Goal: Task Accomplishment & Management: Use online tool/utility

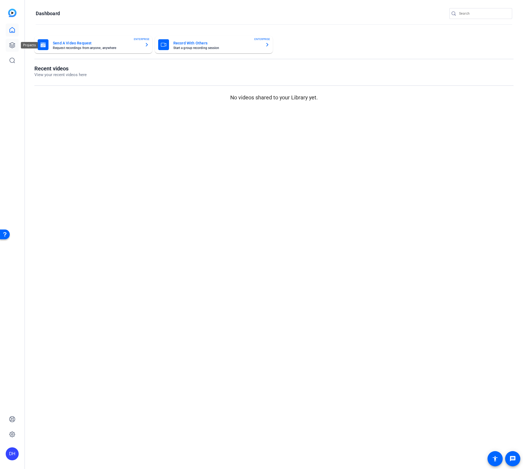
click at [13, 47] on icon at bounding box center [12, 45] width 7 height 7
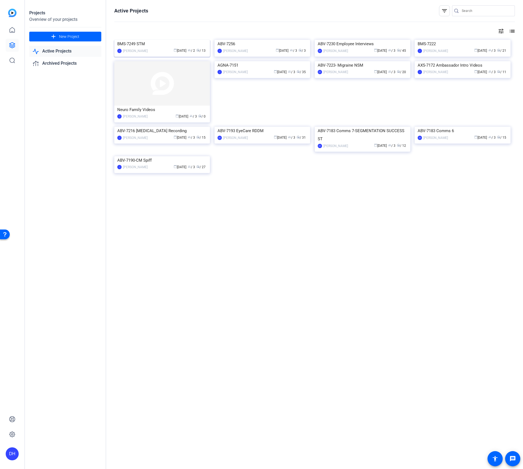
click at [160, 48] on div "BMS-7249 STM" at bounding box center [162, 44] width 90 height 8
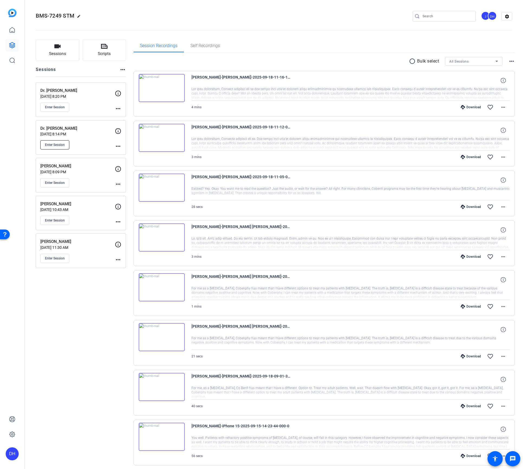
click at [54, 143] on span "Enter Session" at bounding box center [55, 145] width 20 height 4
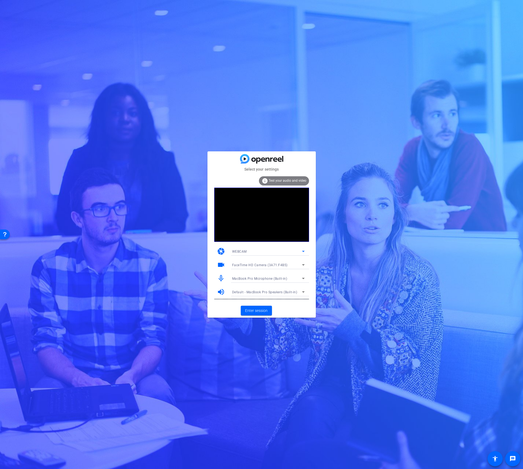
click at [292, 251] on div "WEBCAM" at bounding box center [267, 251] width 70 height 7
click at [327, 270] on div at bounding box center [261, 234] width 523 height 469
click at [289, 264] on div "FaceTime HD Camera (3A71:F4B5)" at bounding box center [267, 265] width 70 height 7
click at [268, 286] on span "HD Pro Webcam C920 (046d:08e5)" at bounding box center [259, 284] width 55 height 7
click at [256, 309] on span "Enter session" at bounding box center [256, 311] width 22 height 6
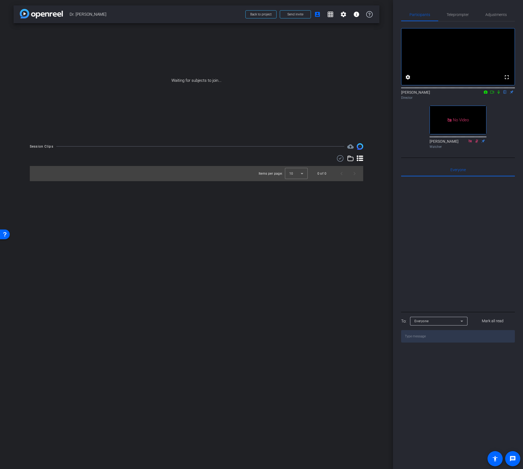
click at [498, 94] on icon at bounding box center [499, 93] width 2 height 4
click at [492, 94] on icon at bounding box center [492, 92] width 4 height 4
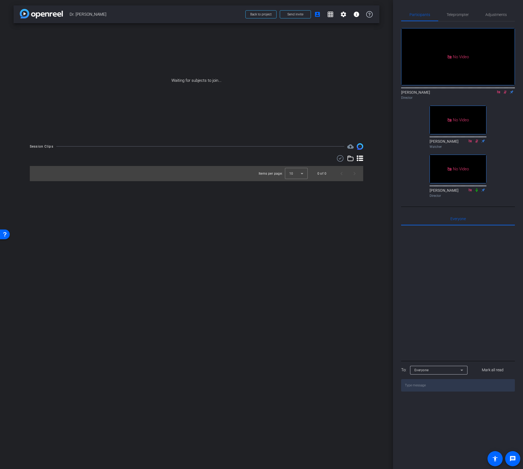
click at [505, 94] on icon at bounding box center [505, 93] width 3 height 4
click at [498, 94] on icon at bounding box center [499, 92] width 4 height 4
click at [492, 94] on icon at bounding box center [492, 92] width 4 height 4
click at [504, 94] on icon at bounding box center [505, 92] width 4 height 4
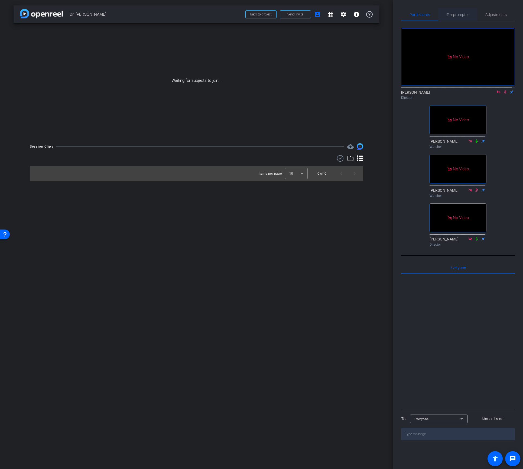
click at [455, 16] on span "Teleprompter" at bounding box center [458, 15] width 22 height 4
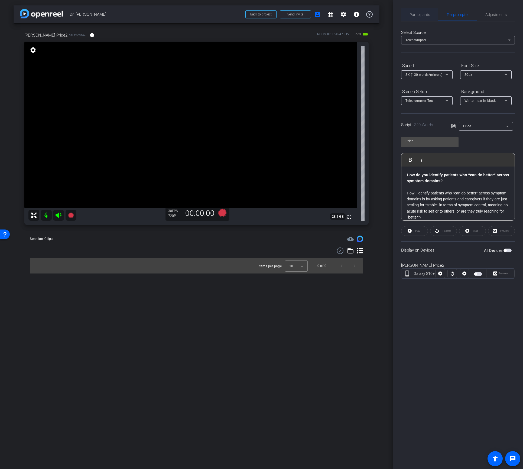
click at [414, 15] on span "Participants" at bounding box center [420, 15] width 21 height 4
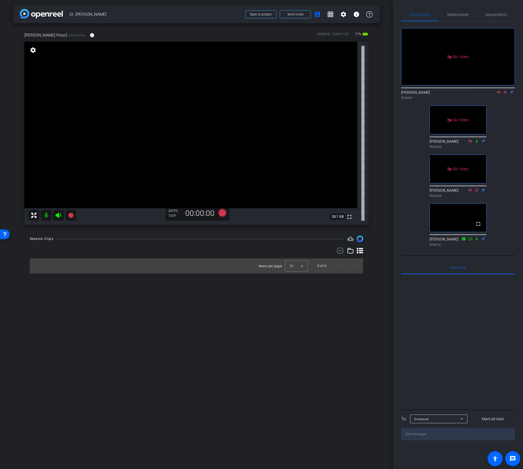
click at [499, 90] on icon at bounding box center [499, 92] width 4 height 4
click at [492, 95] on mat-icon at bounding box center [492, 92] width 7 height 5
click at [496, 95] on mat-icon at bounding box center [499, 92] width 7 height 5
click at [497, 94] on icon at bounding box center [499, 92] width 4 height 4
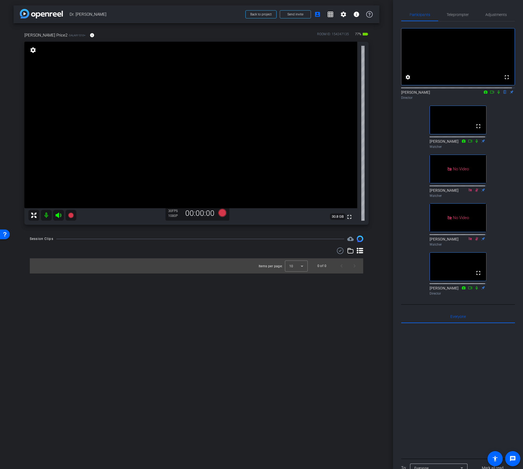
click at [497, 94] on icon at bounding box center [499, 92] width 4 height 4
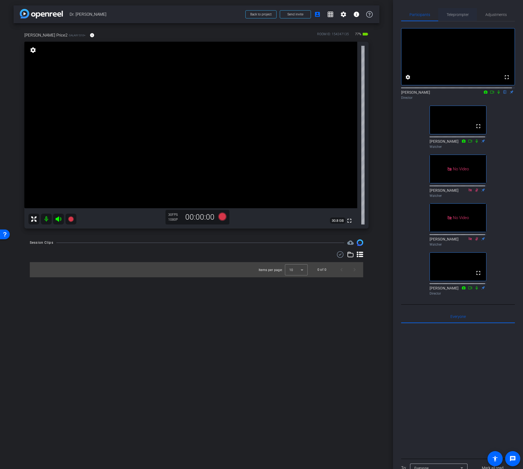
click at [460, 14] on span "Teleprompter" at bounding box center [458, 15] width 22 height 4
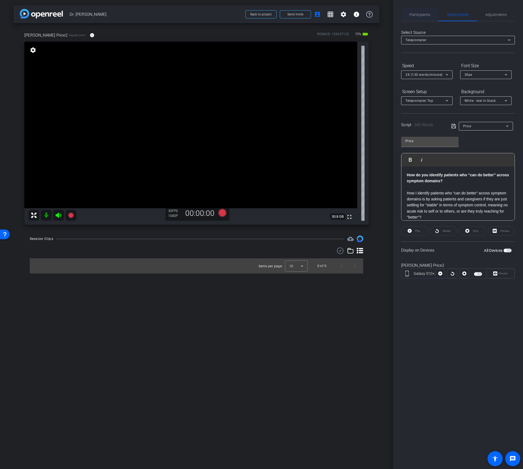
click at [419, 15] on span "Participants" at bounding box center [420, 15] width 21 height 4
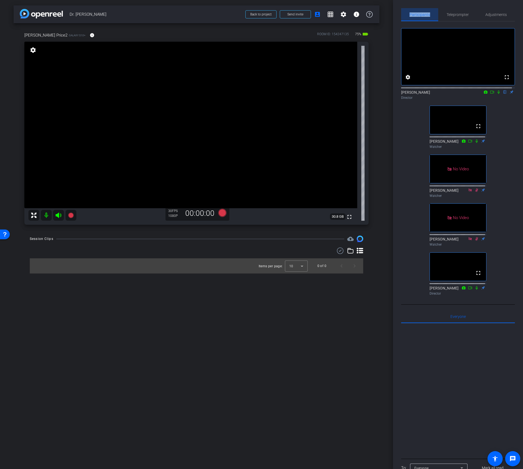
click at [419, 15] on span "Participants" at bounding box center [420, 15] width 21 height 4
click at [458, 14] on span "Teleprompter" at bounding box center [458, 15] width 22 height 4
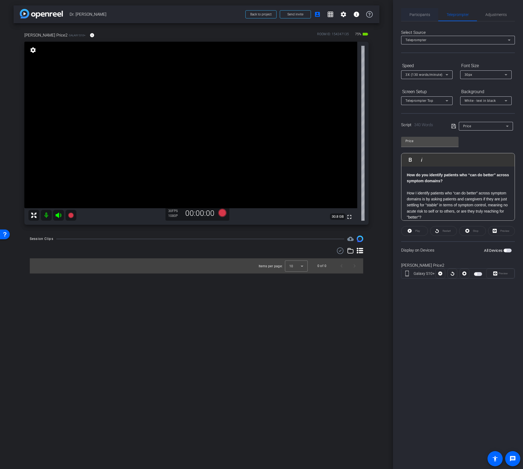
click at [419, 15] on span "Participants" at bounding box center [420, 15] width 21 height 4
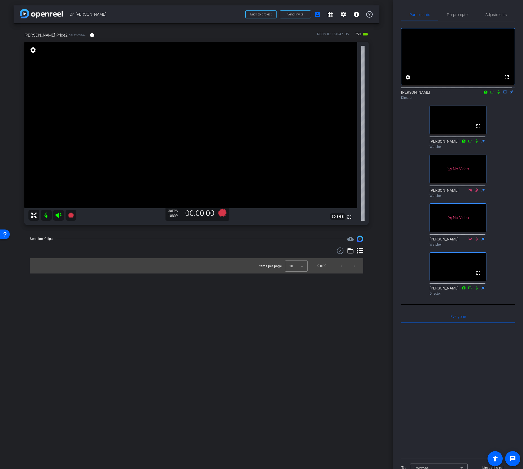
click at [491, 94] on icon at bounding box center [492, 92] width 4 height 4
click at [456, 17] on span "Teleprompter" at bounding box center [458, 14] width 22 height 13
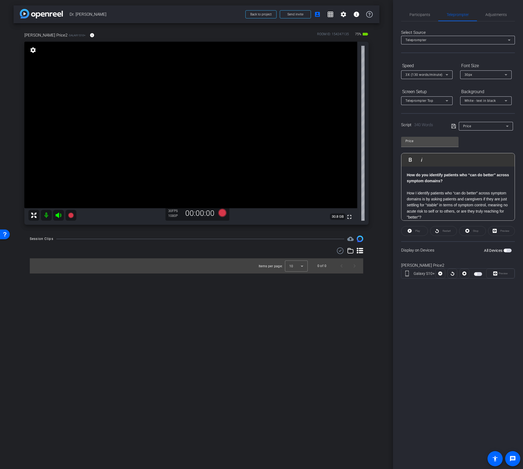
click at [479, 273] on span "button" at bounding box center [478, 274] width 8 height 4
click at [506, 275] on span "Preview" at bounding box center [503, 273] width 9 height 3
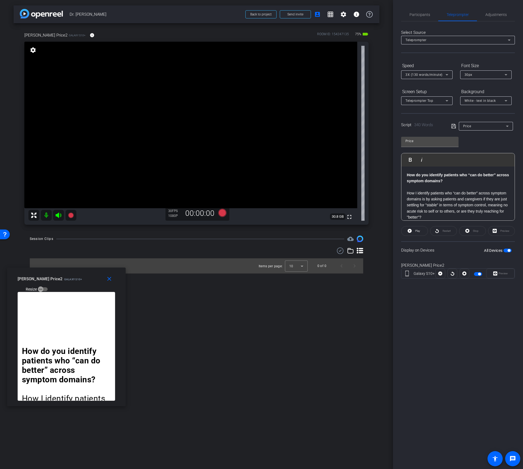
drag, startPoint x: 278, startPoint y: 172, endPoint x: 83, endPoint y: 274, distance: 220.2
click at [83, 274] on div "[PERSON_NAME] Price2 Galaxy S10+ Resize" at bounding box center [69, 283] width 102 height 19
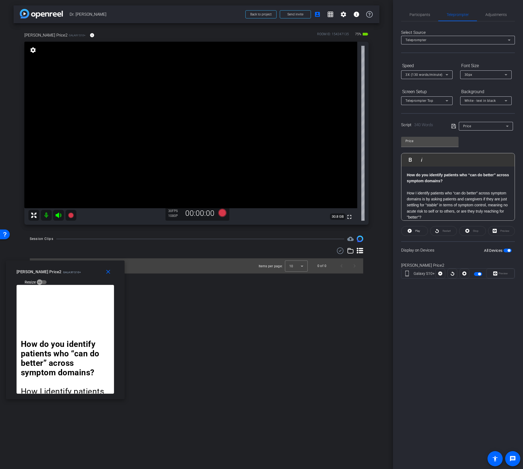
drag, startPoint x: 127, startPoint y: 415, endPoint x: 121, endPoint y: 397, distance: 18.4
click at [121, 397] on div "How do you identify patients who “can do better” across symptom domains? How I …" at bounding box center [65, 342] width 119 height 114
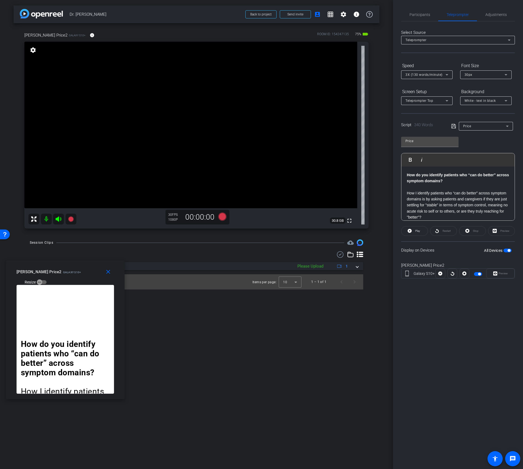
click at [482, 273] on div at bounding box center [478, 274] width 9 height 4
click at [480, 273] on span "button" at bounding box center [479, 274] width 3 height 3
click at [420, 15] on span "Participants" at bounding box center [420, 15] width 21 height 4
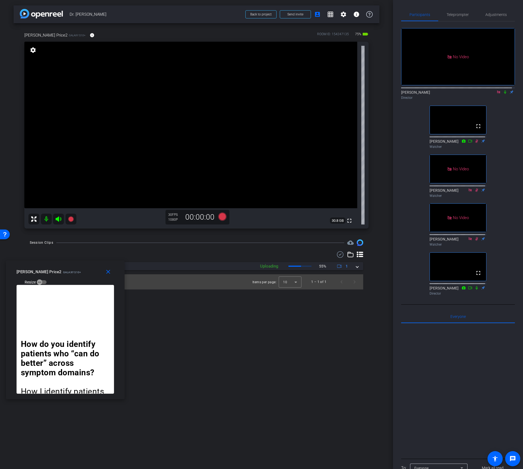
click at [503, 90] on icon at bounding box center [505, 92] width 4 height 4
click at [357, 268] on span at bounding box center [357, 267] width 2 height 6
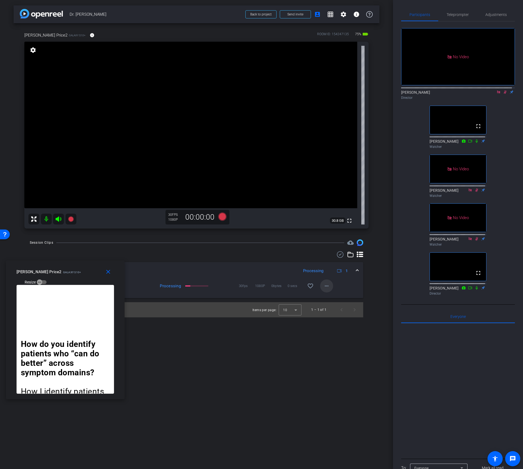
click at [328, 286] on mat-icon "more_horiz" at bounding box center [327, 286] width 7 height 7
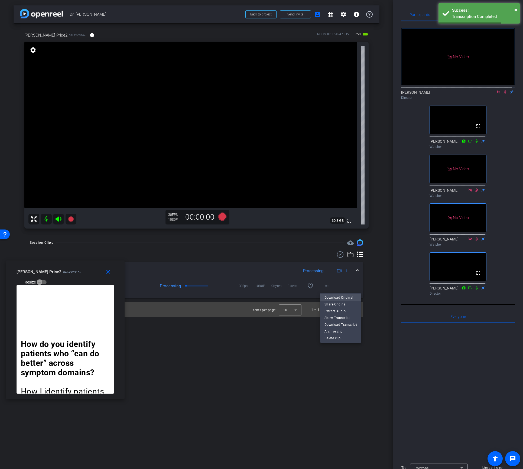
click at [331, 298] on span "Download Original" at bounding box center [341, 297] width 33 height 7
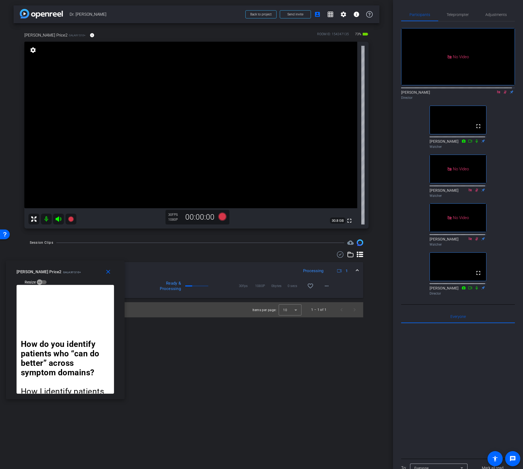
click at [503, 90] on icon at bounding box center [505, 92] width 4 height 4
click at [457, 14] on span "Teleprompter" at bounding box center [458, 15] width 22 height 4
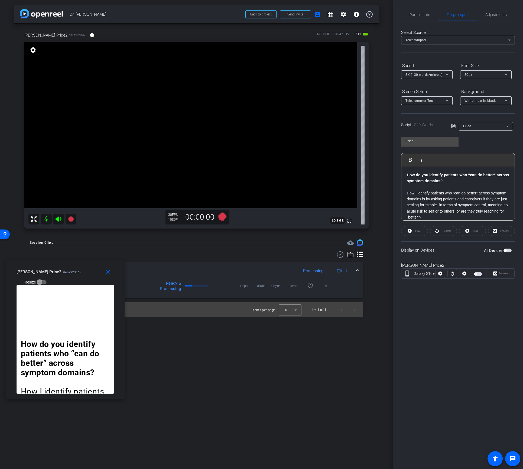
click at [453, 274] on div at bounding box center [453, 274] width 10 height 10
click at [462, 274] on div at bounding box center [465, 274] width 10 height 10
click at [453, 275] on div at bounding box center [453, 274] width 10 height 10
click at [446, 230] on div "Restart" at bounding box center [443, 231] width 27 height 10
click at [479, 273] on span "button" at bounding box center [478, 274] width 8 height 4
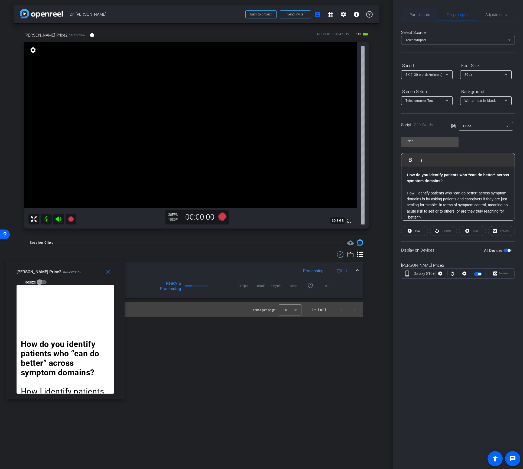
click at [418, 14] on span "Participants" at bounding box center [420, 15] width 21 height 4
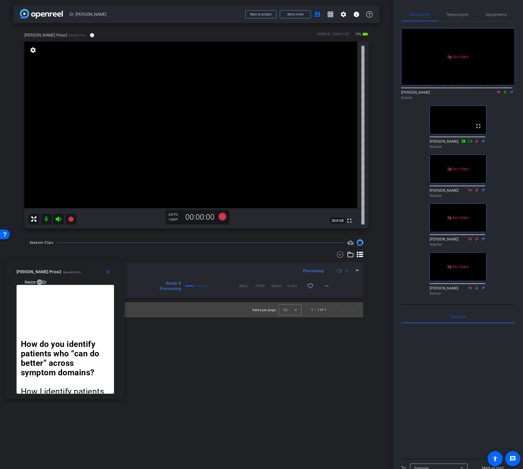
click at [503, 90] on icon at bounding box center [505, 92] width 4 height 4
click at [457, 14] on span "Teleprompter" at bounding box center [458, 15] width 22 height 4
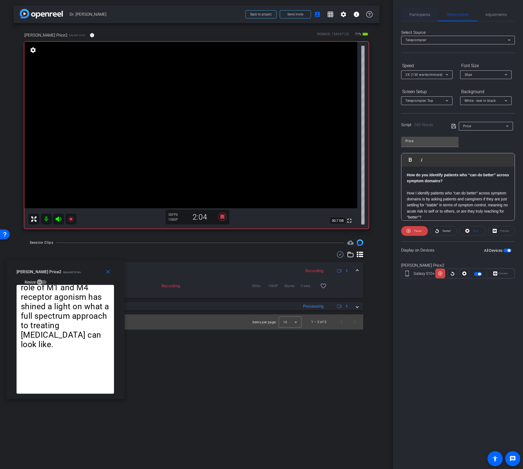
click at [419, 15] on span "Participants" at bounding box center [420, 15] width 21 height 4
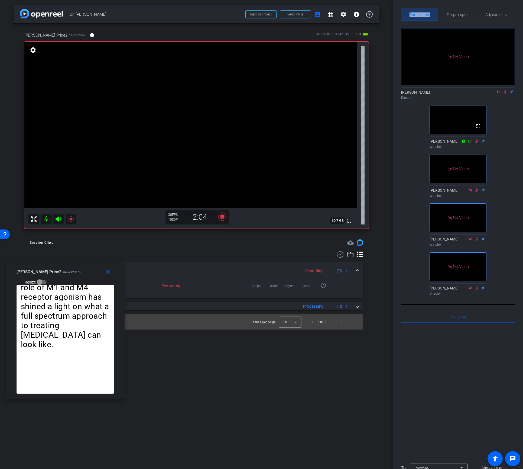
click at [419, 15] on span "Participants" at bounding box center [420, 15] width 21 height 4
click at [458, 14] on span "Teleprompter" at bounding box center [458, 15] width 22 height 4
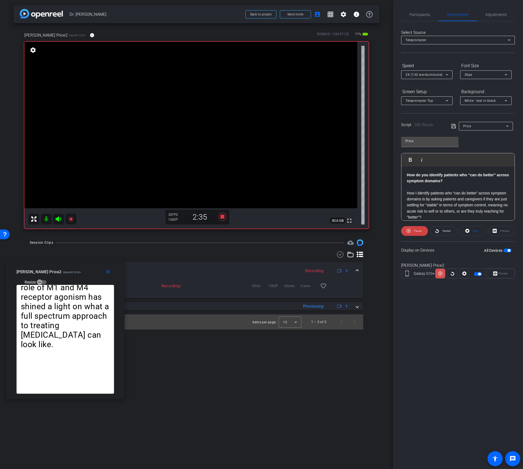
click at [440, 273] on icon at bounding box center [440, 274] width 4 height 4
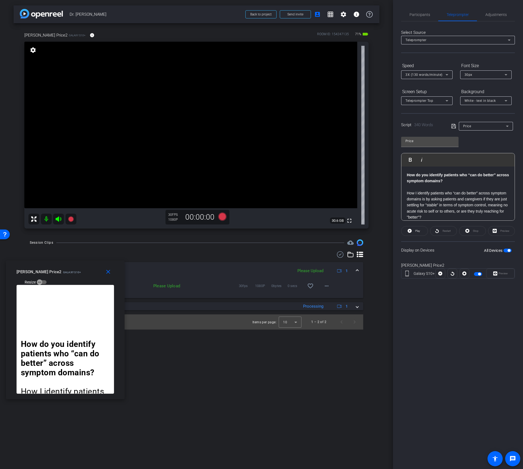
click at [453, 273] on div at bounding box center [453, 274] width 10 height 10
click at [478, 275] on span "button" at bounding box center [478, 274] width 8 height 4
click at [455, 275] on div at bounding box center [453, 274] width 10 height 10
click at [452, 275] on div at bounding box center [453, 274] width 10 height 10
click at [444, 231] on div "Restart" at bounding box center [443, 231] width 27 height 10
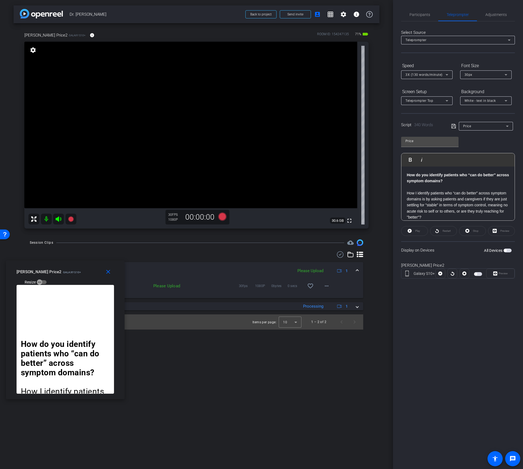
click at [480, 273] on span "button" at bounding box center [478, 274] width 8 height 4
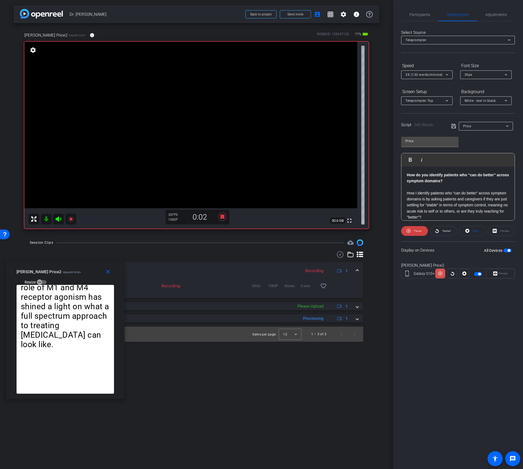
click at [441, 274] on icon at bounding box center [440, 274] width 4 height 4
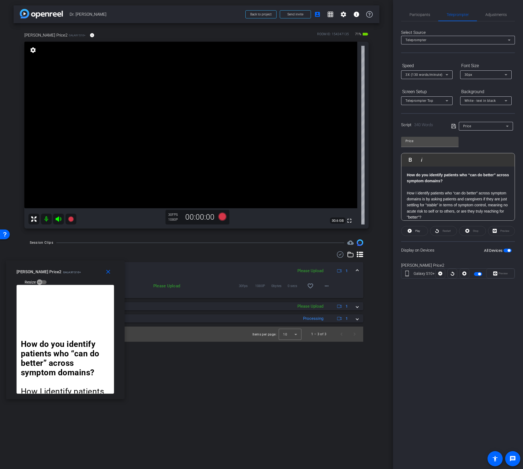
click at [408, 176] on strong "How do you identify patients who “can do better” across symptom domains?" at bounding box center [458, 178] width 102 height 10
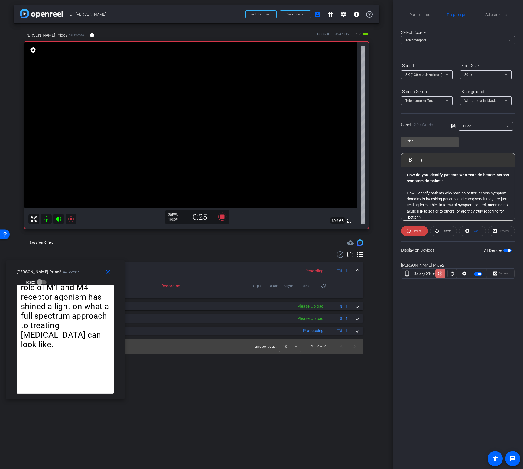
click at [441, 274] on icon at bounding box center [440, 274] width 4 height 4
click at [356, 318] on div "[DATE] Please Upload 1" at bounding box center [196, 319] width 322 height 8
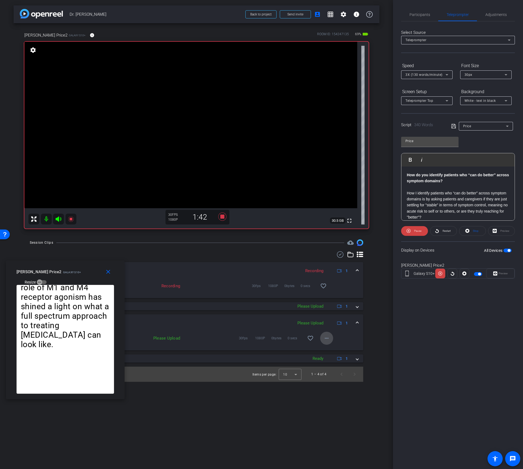
click at [327, 338] on mat-icon "more_horiz" at bounding box center [327, 338] width 7 height 7
click at [439, 273] on div at bounding box center [261, 234] width 523 height 469
click at [437, 302] on div "Participants Teleprompter Adjustments [PERSON_NAME] Director [PERSON_NAME] Watc…" at bounding box center [458, 234] width 130 height 469
click at [440, 274] on icon at bounding box center [440, 274] width 4 height 4
click at [440, 274] on icon at bounding box center [440, 274] width 4 height 8
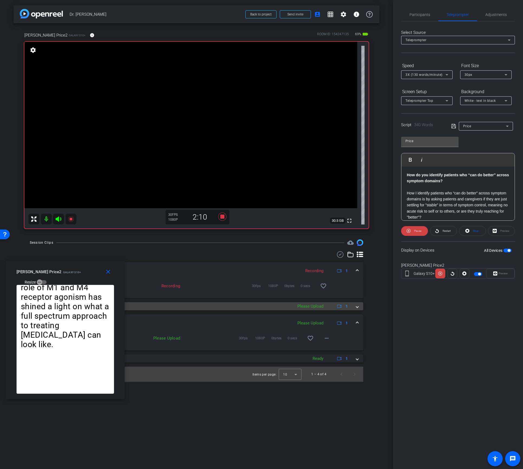
click at [356, 306] on div "[DATE] Please Upload 1" at bounding box center [196, 306] width 322 height 8
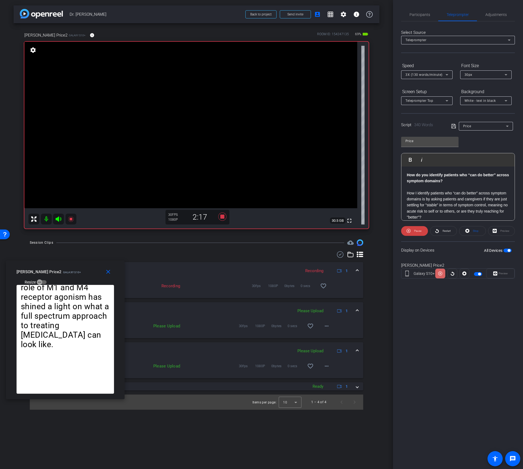
click at [440, 274] on icon at bounding box center [440, 274] width 4 height 4
click at [440, 274] on icon at bounding box center [440, 274] width 4 height 8
click at [327, 366] on mat-icon "more_horiz" at bounding box center [327, 366] width 7 height 7
click at [329, 378] on span "Upload" at bounding box center [336, 378] width 22 height 7
click at [326, 325] on mat-icon "more_horiz" at bounding box center [327, 326] width 7 height 7
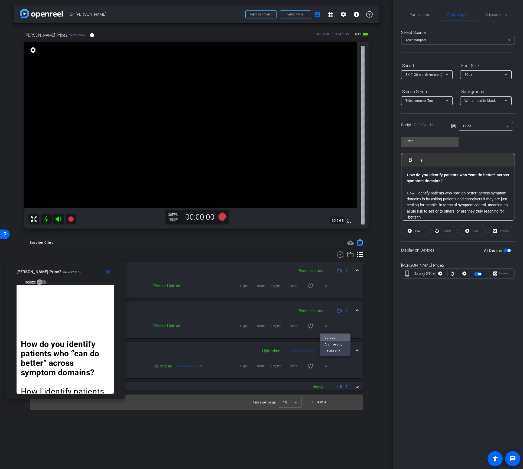
click at [329, 336] on span "Upload" at bounding box center [336, 337] width 22 height 7
click at [327, 283] on mat-icon "more_horiz" at bounding box center [327, 286] width 7 height 7
click at [329, 297] on span "Upload" at bounding box center [336, 297] width 22 height 7
click at [477, 273] on span "button" at bounding box center [478, 274] width 8 height 4
click at [107, 271] on mat-icon "close" at bounding box center [108, 272] width 7 height 7
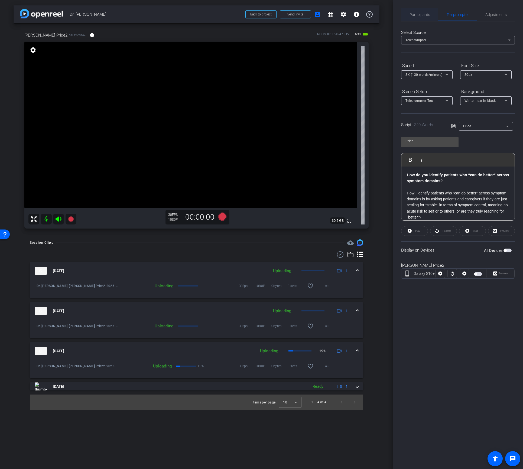
click at [421, 15] on span "Participants" at bounding box center [420, 15] width 21 height 4
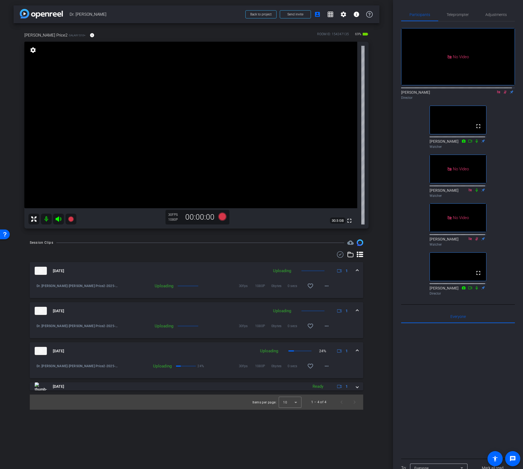
click at [503, 90] on icon at bounding box center [505, 92] width 4 height 4
click at [497, 90] on icon at bounding box center [499, 92] width 4 height 4
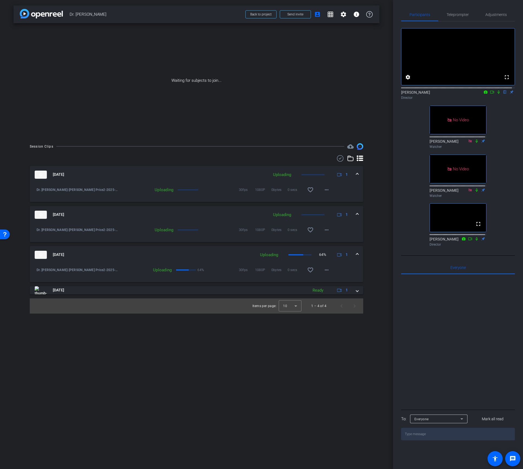
click at [490, 94] on icon at bounding box center [492, 92] width 4 height 4
click at [503, 94] on icon at bounding box center [505, 92] width 4 height 4
click at [497, 94] on icon at bounding box center [499, 92] width 4 height 4
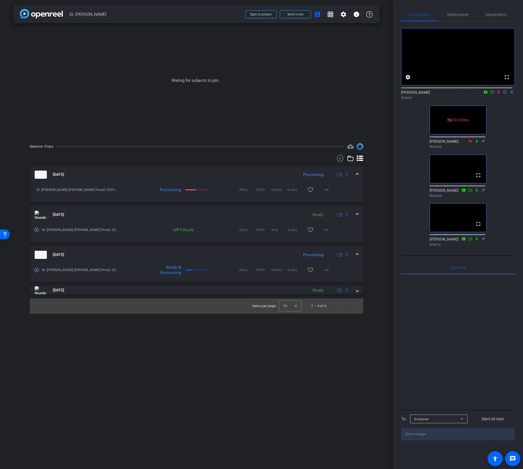
click at [490, 94] on icon at bounding box center [492, 92] width 4 height 4
click at [458, 345] on div at bounding box center [458, 342] width 114 height 134
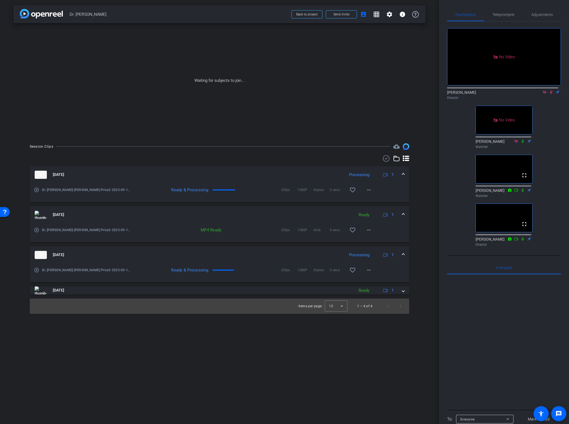
click at [523, 94] on icon at bounding box center [551, 92] width 4 height 4
